Goal: Check status: Check status

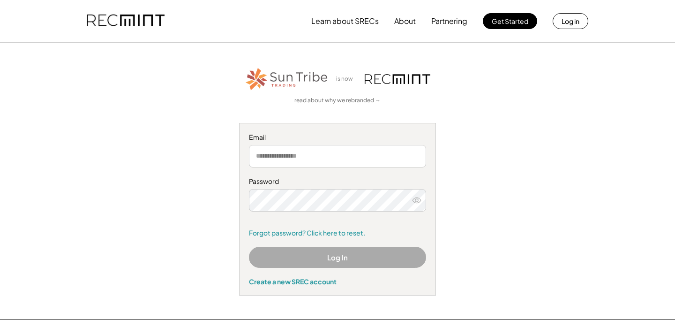
click at [320, 162] on input "email" at bounding box center [337, 156] width 177 height 22
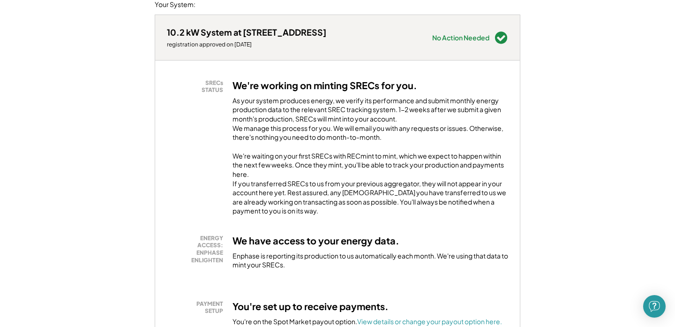
scroll to position [208, 0]
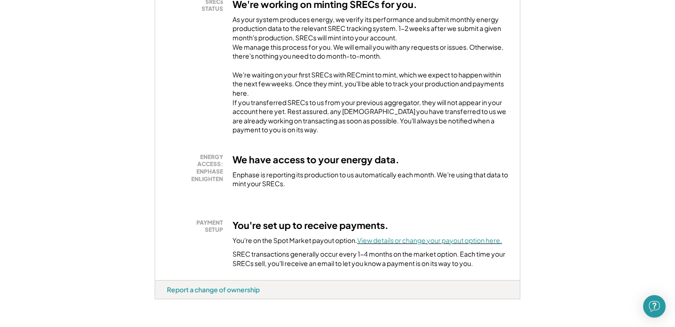
click at [391, 244] on font "View details or change your payout option here." at bounding box center [429, 240] width 145 height 8
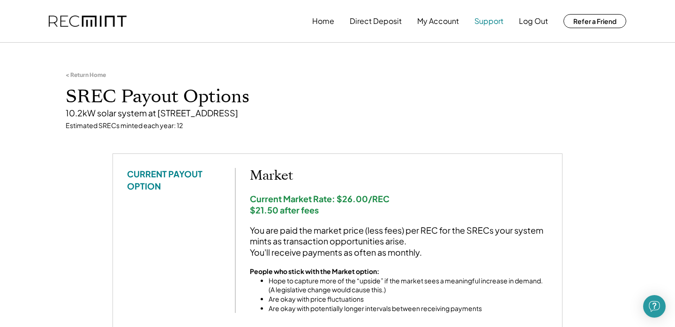
click at [488, 18] on button "Support" at bounding box center [488, 21] width 29 height 19
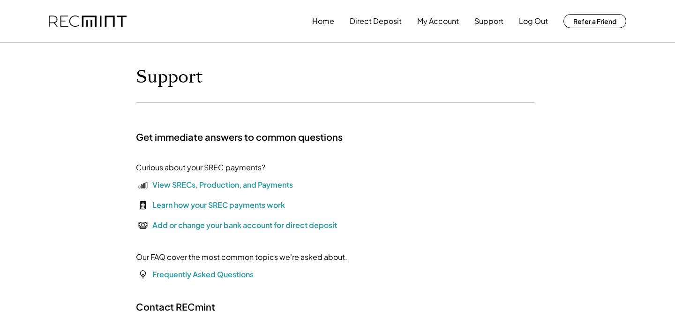
click at [198, 186] on div "View SRECs, Production, and Payments" at bounding box center [222, 184] width 141 height 11
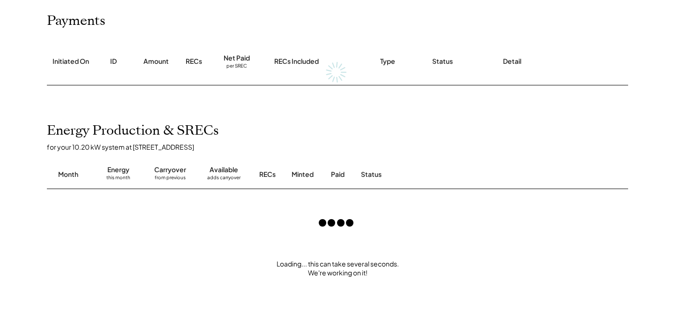
scroll to position [117, 0]
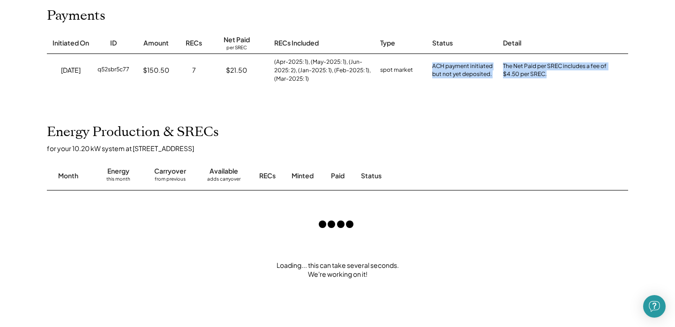
drag, startPoint x: 432, startPoint y: 64, endPoint x: 527, endPoint y: 77, distance: 95.9
click at [527, 77] on div "8/30/25 q52sbr5c77 $150.50 7 $21.50 (Apr-2025: 1), (May-2025: 1), (Jun-2025: 2)…" at bounding box center [337, 70] width 581 height 33
click at [527, 77] on div "The Net Paid per SREC includes a fee of $4.50 per SREC." at bounding box center [551, 70] width 117 height 33
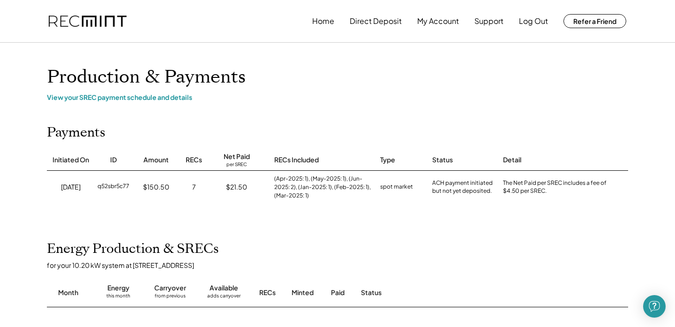
scroll to position [0, 0]
click at [365, 25] on button "Direct Deposit" at bounding box center [375, 21] width 52 height 19
